Goal: Ask a question

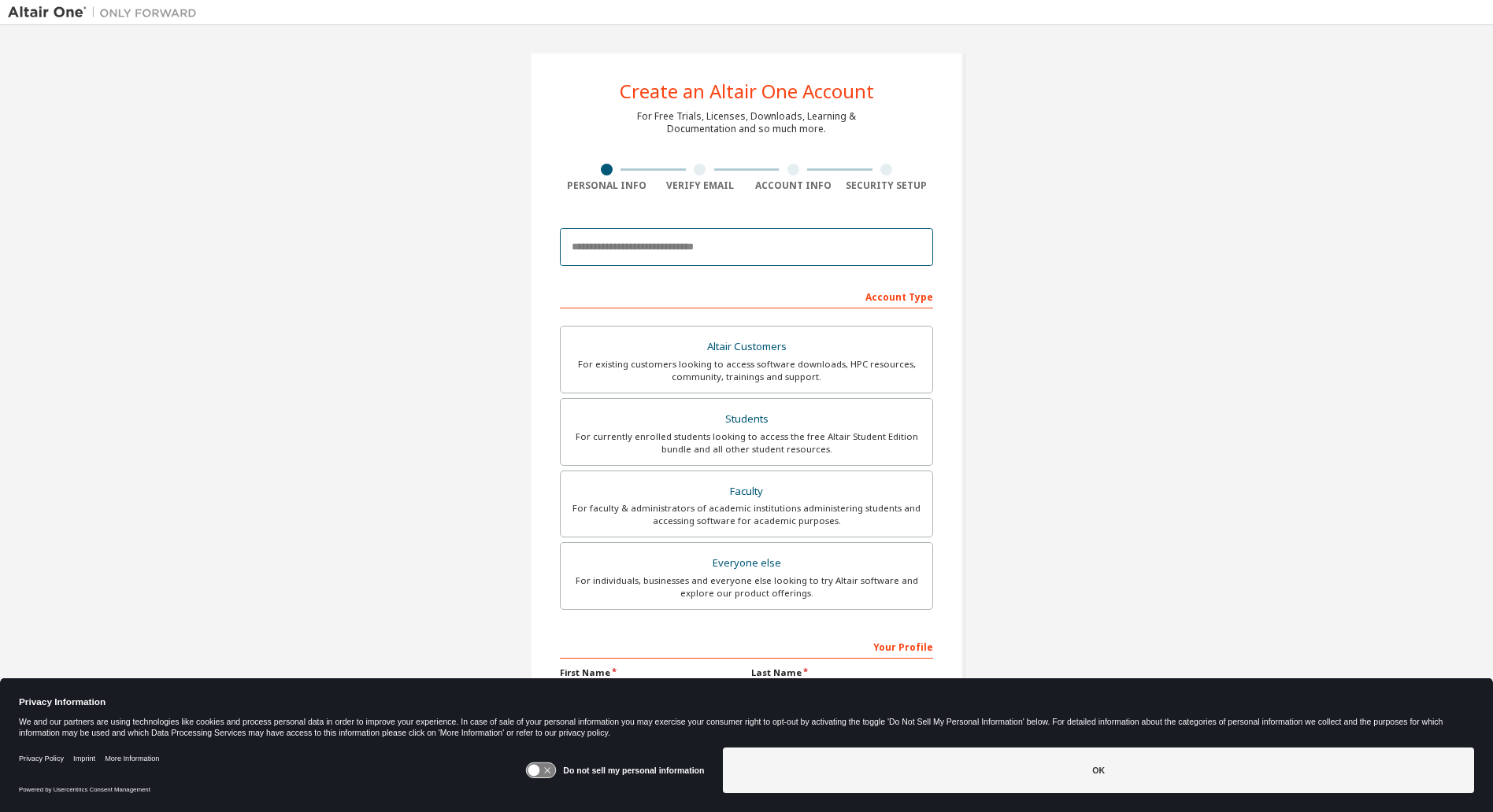
click at [686, 249] on input "email" at bounding box center [746, 247] width 374 height 38
type input "**********"
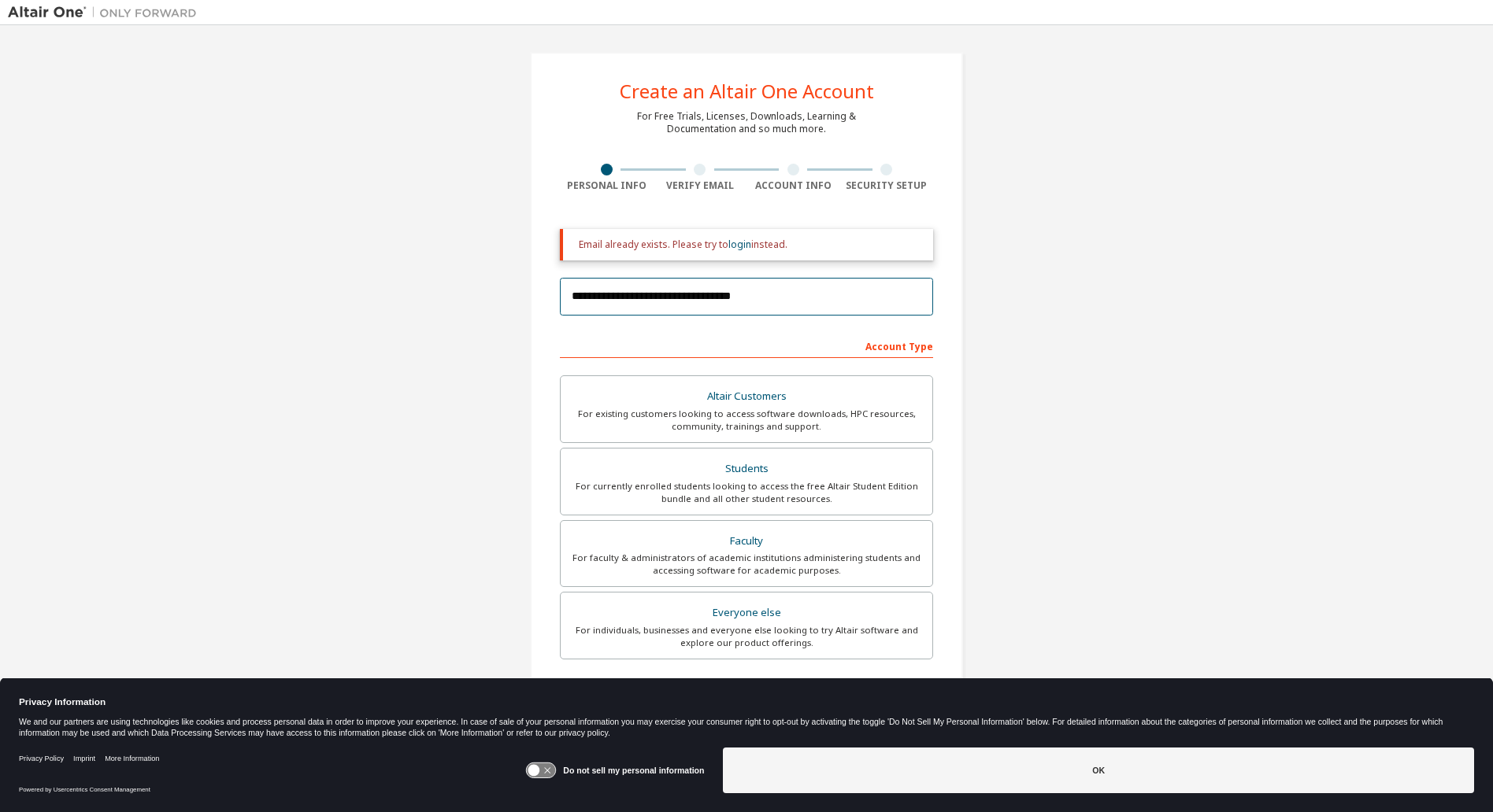
scroll to position [209, 0]
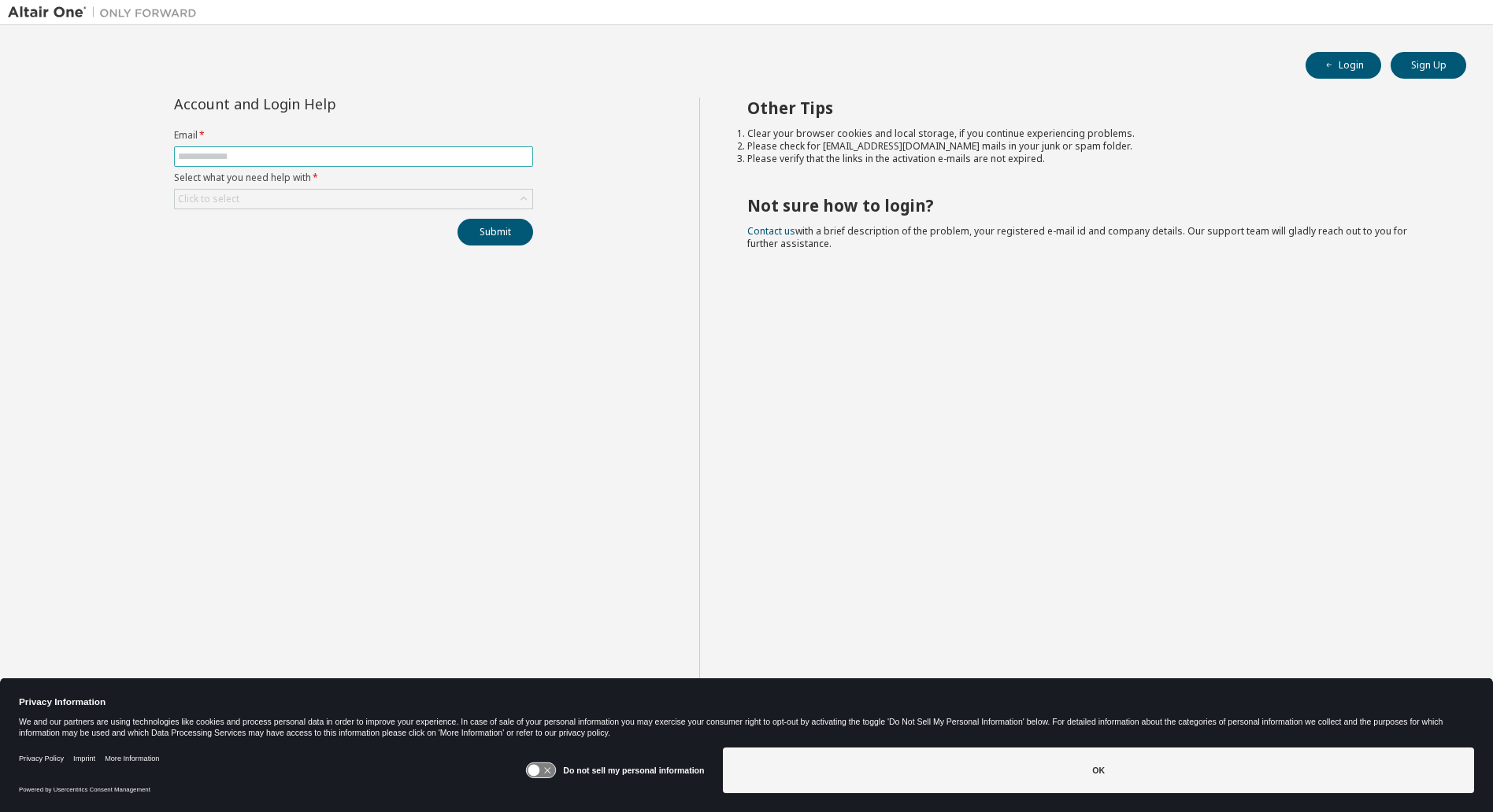
click at [283, 157] on input "text" at bounding box center [354, 157] width 351 height 13
type input "**********"
click at [272, 198] on div "Click to select" at bounding box center [354, 199] width 358 height 19
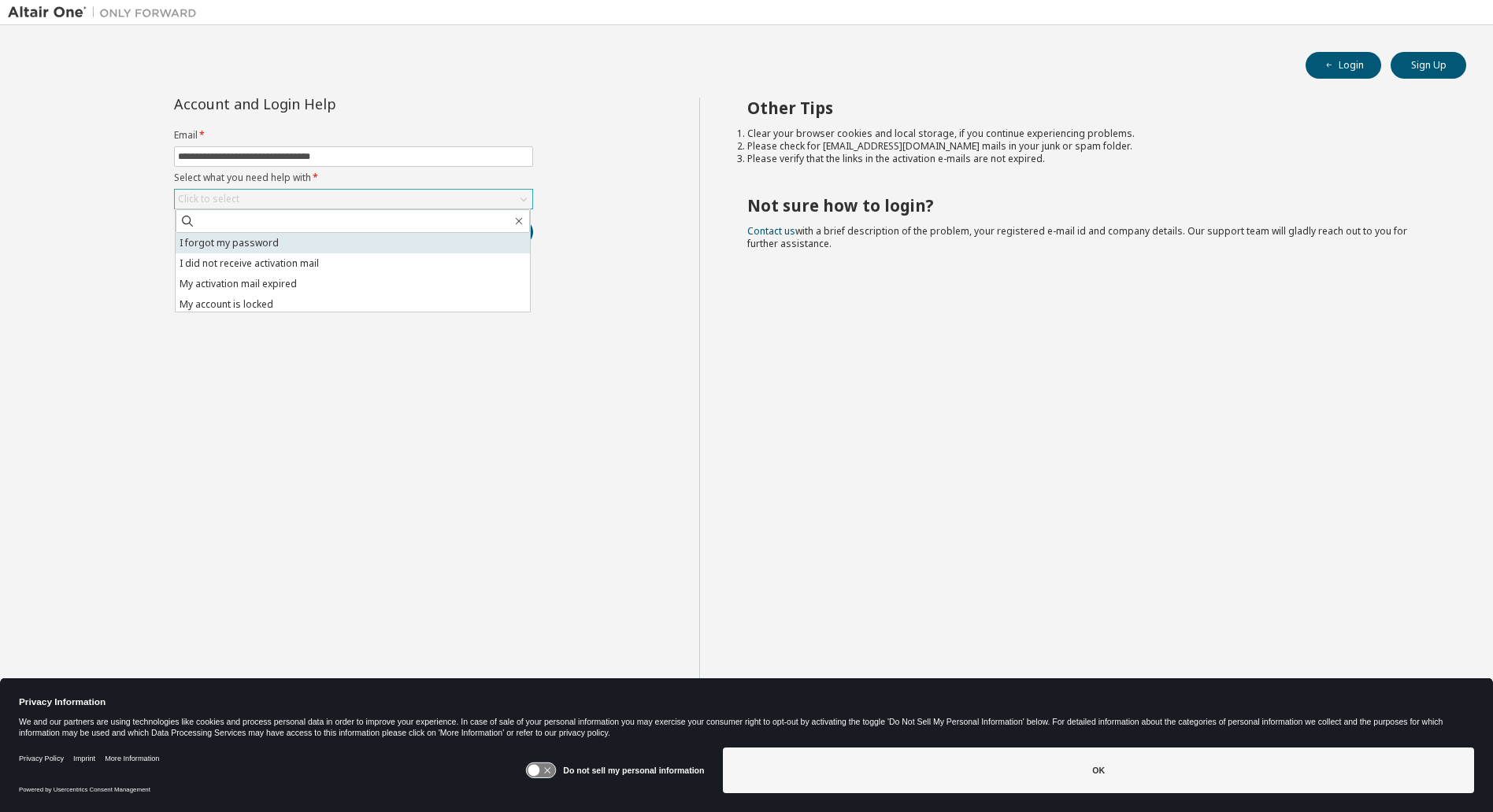
click at [242, 248] on li "I forgot my password" at bounding box center [353, 243] width 355 height 21
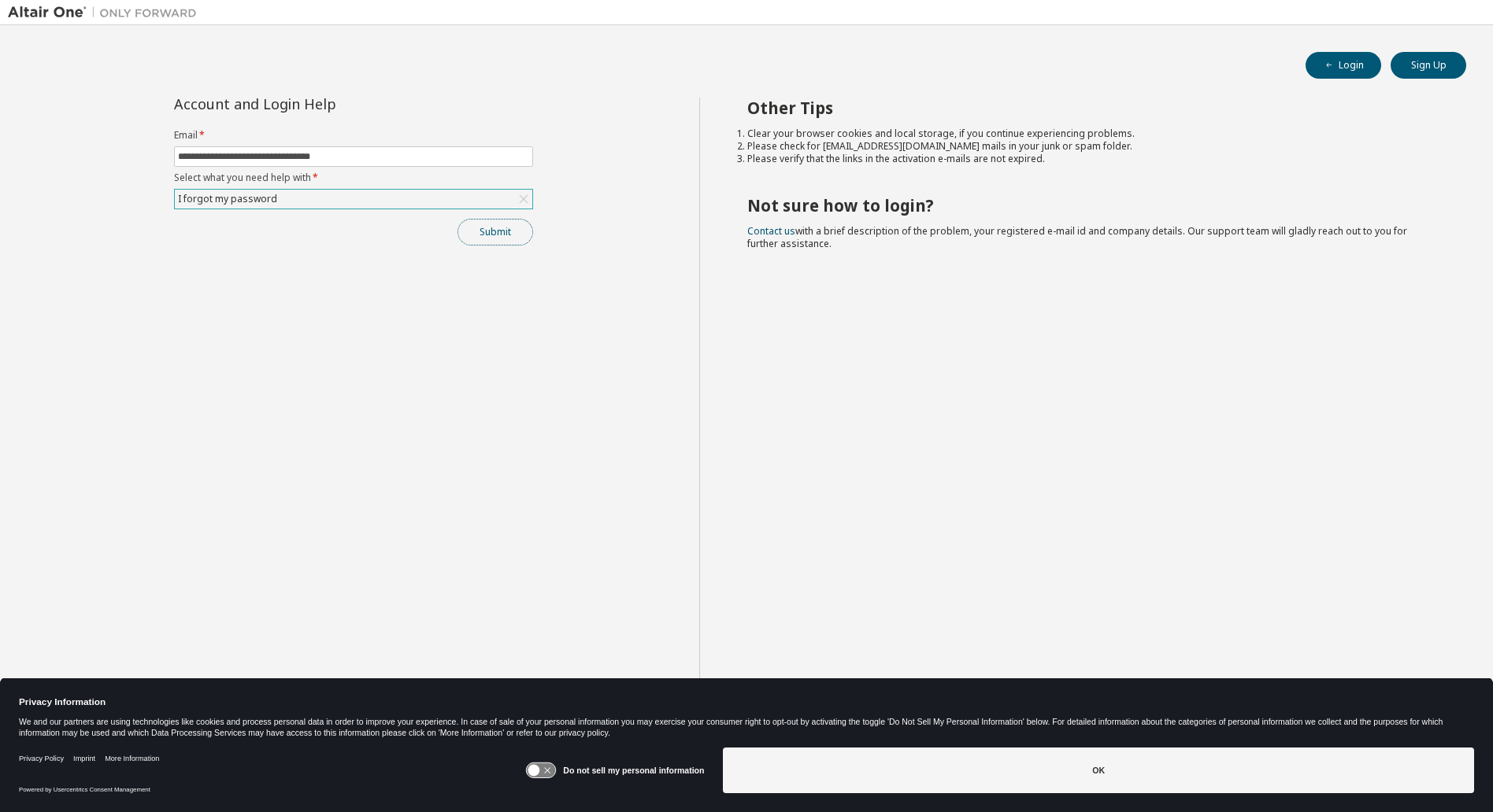
click at [485, 232] on button "Submit" at bounding box center [495, 232] width 76 height 27
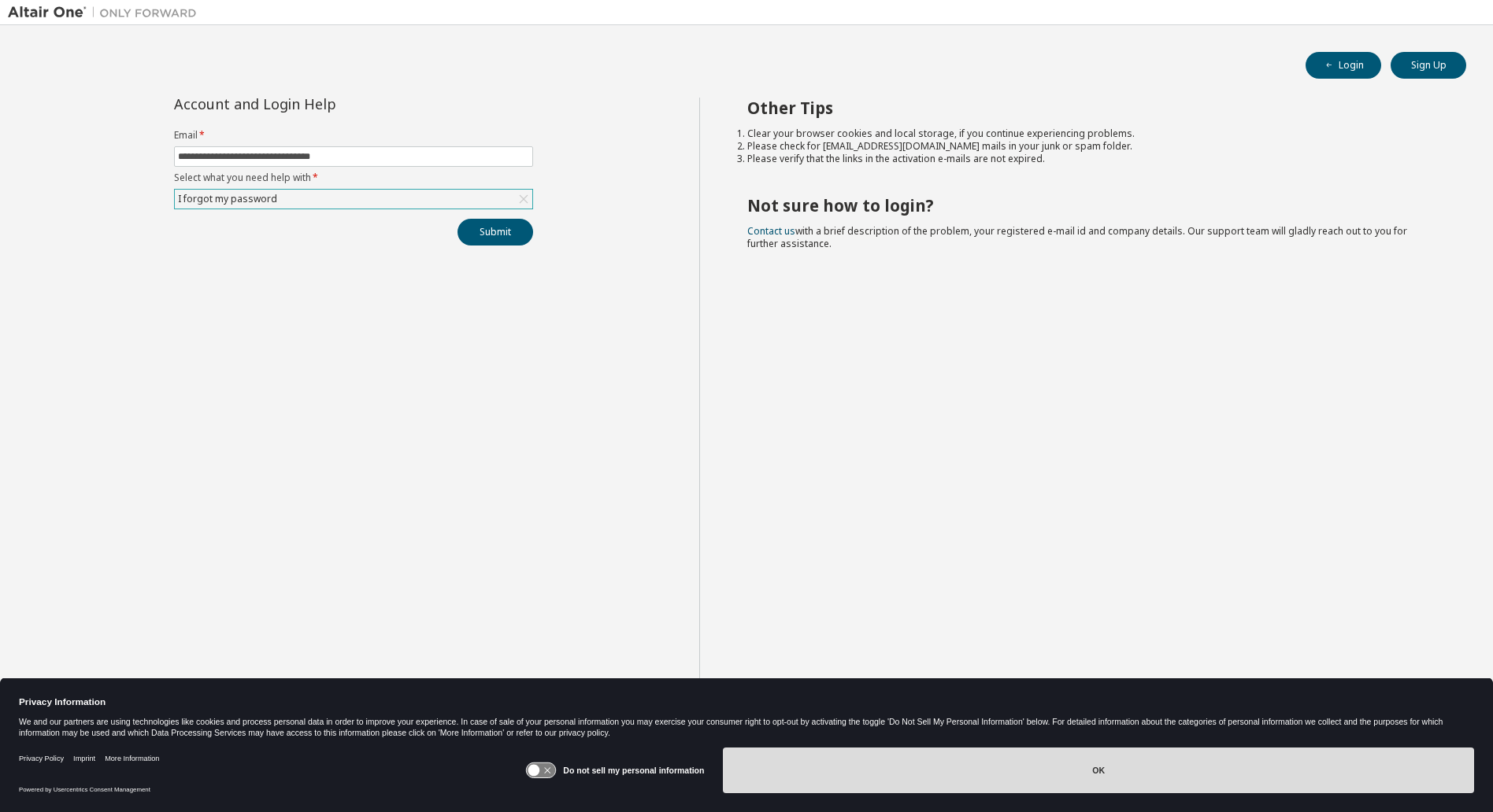
click at [980, 773] on button "OK" at bounding box center [1098, 770] width 751 height 45
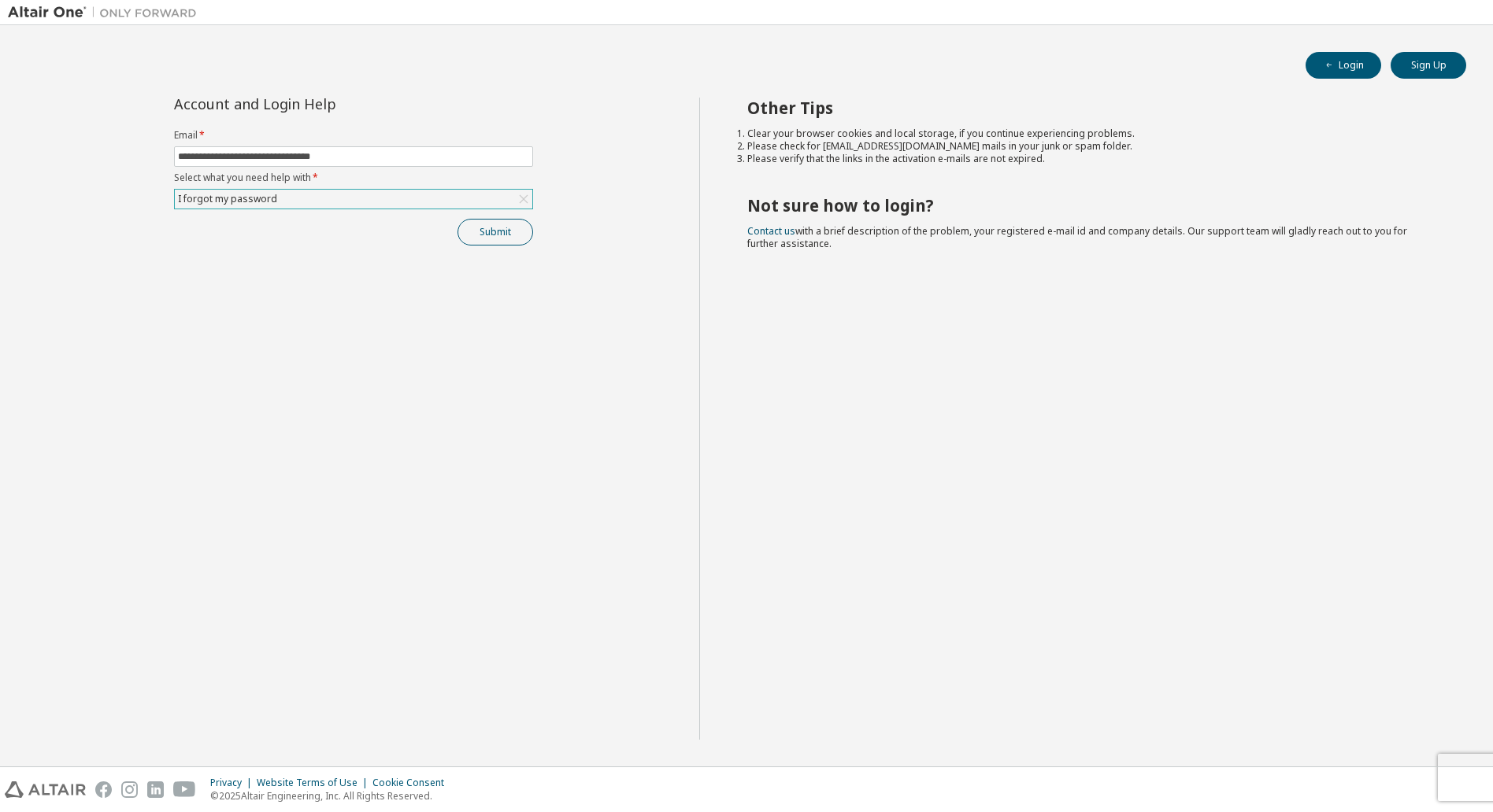
click at [483, 238] on button "Submit" at bounding box center [495, 232] width 76 height 27
click at [316, 204] on div "I forgot my password" at bounding box center [354, 199] width 358 height 19
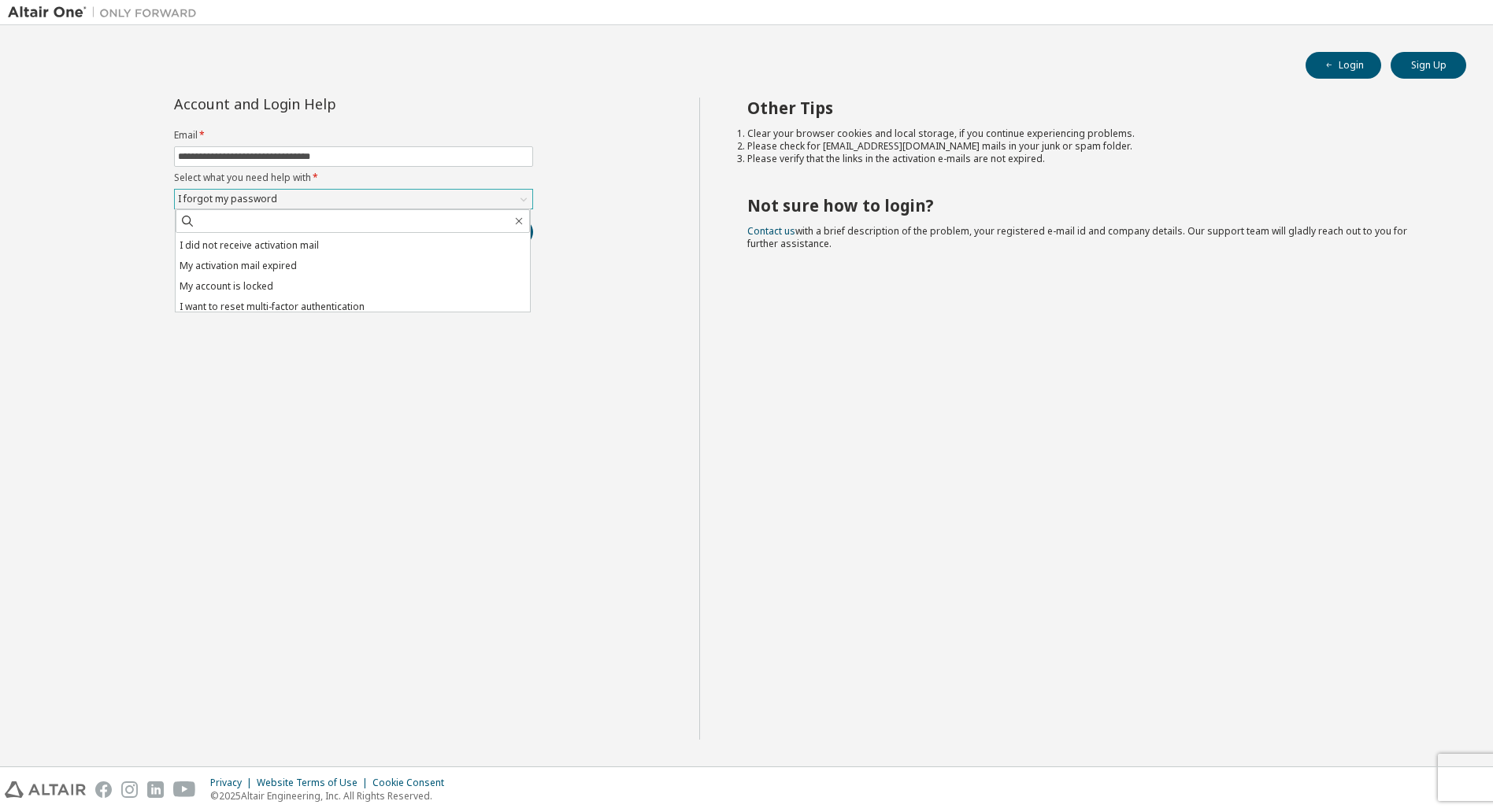
scroll to position [44, 0]
click at [262, 300] on li "I don't know but can't login" at bounding box center [353, 302] width 355 height 21
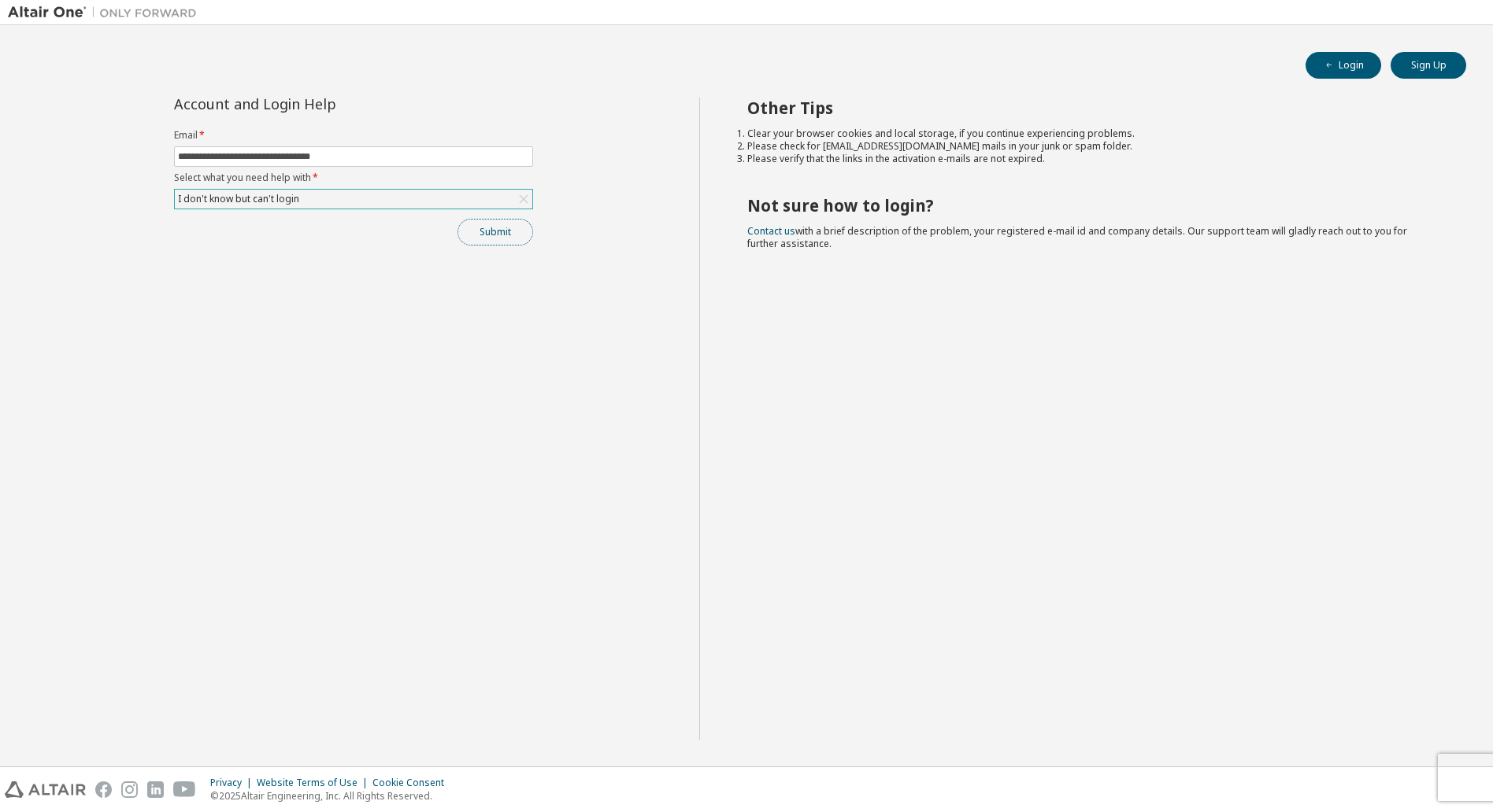
click at [491, 232] on button "Submit" at bounding box center [495, 232] width 76 height 27
click at [491, 234] on button "Submit" at bounding box center [495, 232] width 76 height 27
click at [1391, 711] on link "Altair support" at bounding box center [1379, 711] width 63 height 14
